Goal: Transaction & Acquisition: Purchase product/service

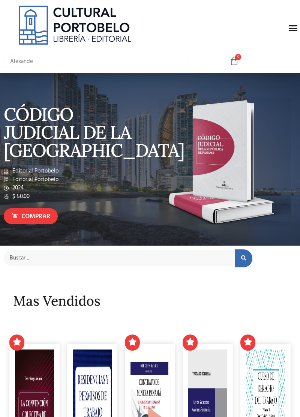
click at [102, 58] on input "Alexande" at bounding box center [96, 61] width 185 height 15
type input "[PERSON_NAME]"
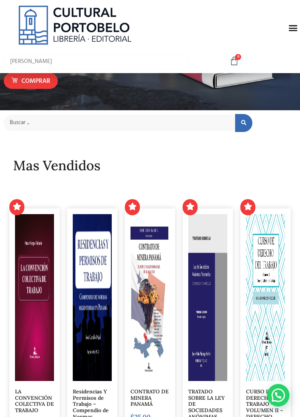
scroll to position [147, 0]
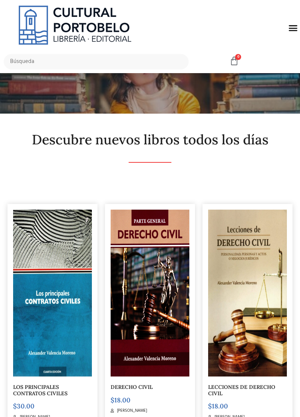
scroll to position [18, 0]
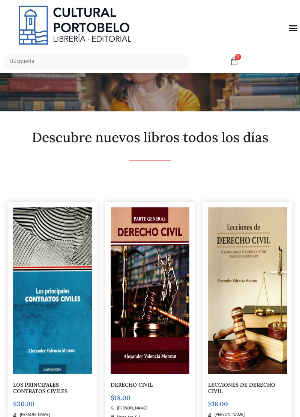
click at [251, 347] on img at bounding box center [247, 290] width 79 height 167
